Goal: Find specific page/section: Find specific page/section

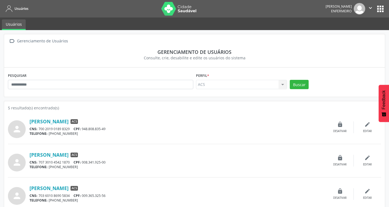
click at [385, 5] on nav "Usuários [PERSON_NAME] Enfermeiro  Configurações Sair apps" at bounding box center [194, 8] width 389 height 17
click at [383, 10] on button "apps" at bounding box center [380, 9] width 10 height 10
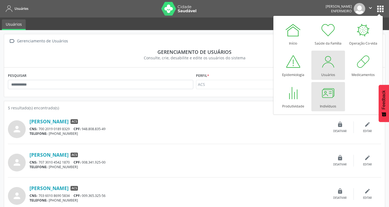
click at [327, 96] on div at bounding box center [328, 93] width 16 height 16
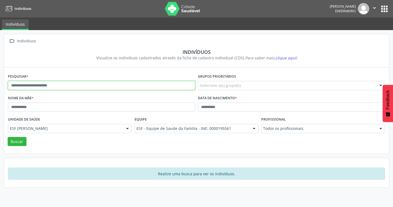
paste input "**********"
type input "**********"
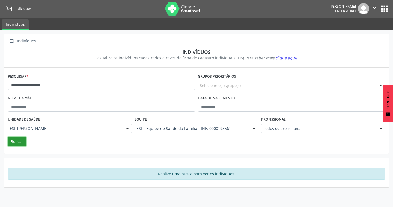
click at [23, 142] on button "Buscar" at bounding box center [17, 141] width 19 height 9
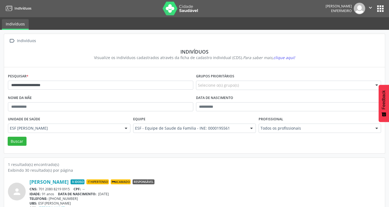
scroll to position [16, 0]
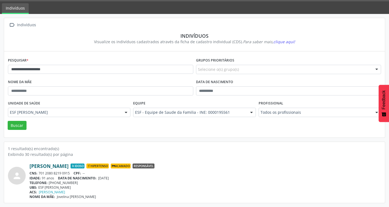
click at [69, 164] on link "[PERSON_NAME]" at bounding box center [48, 166] width 39 height 6
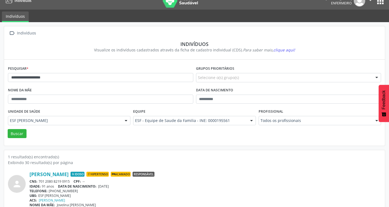
scroll to position [0, 0]
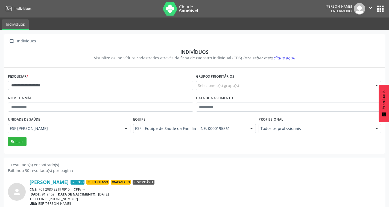
click at [369, 7] on icon "" at bounding box center [370, 8] width 6 height 6
click at [346, 36] on link "Sair" at bounding box center [356, 33] width 38 height 8
